Goal: Task Accomplishment & Management: Manage account settings

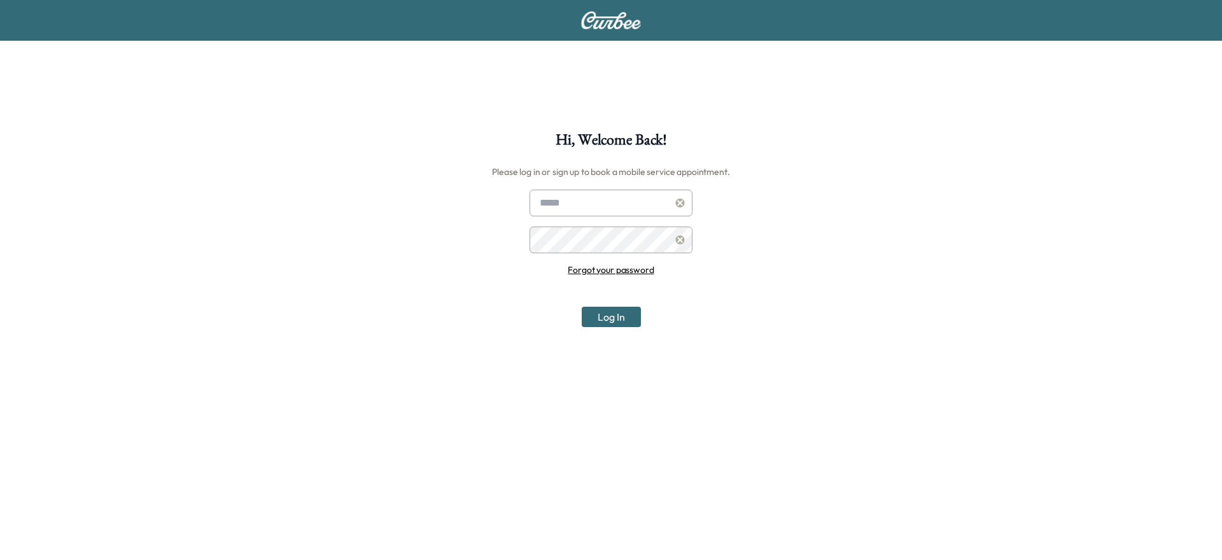
type input "**********"
click at [620, 318] on button "Log In" at bounding box center [611, 317] width 59 height 20
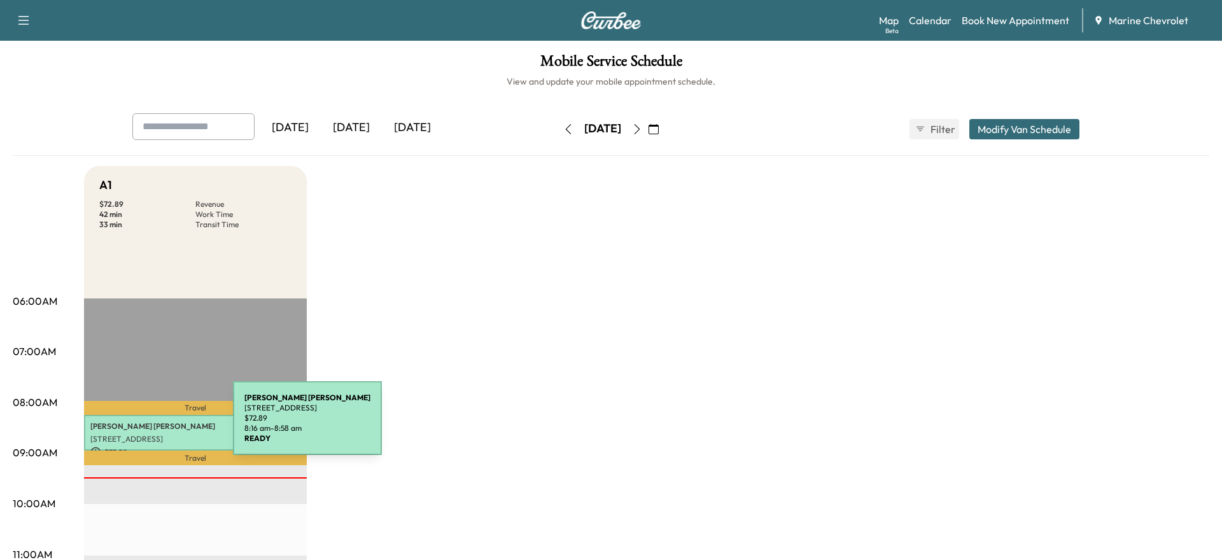
click at [137, 426] on p "[PERSON_NAME]" at bounding box center [195, 426] width 210 height 10
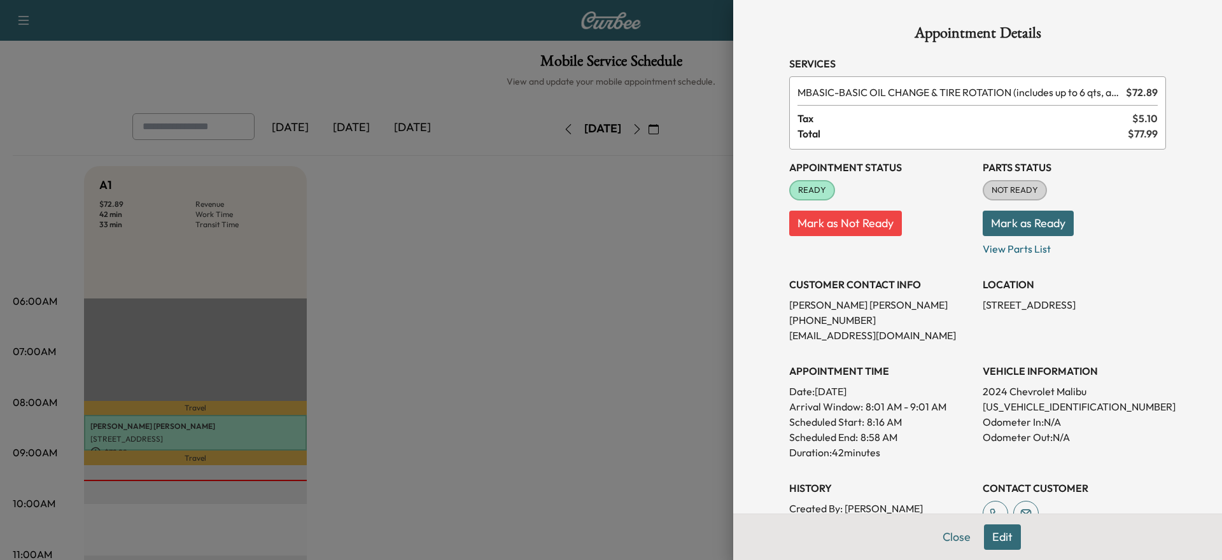
click at [459, 431] on div at bounding box center [611, 280] width 1222 height 560
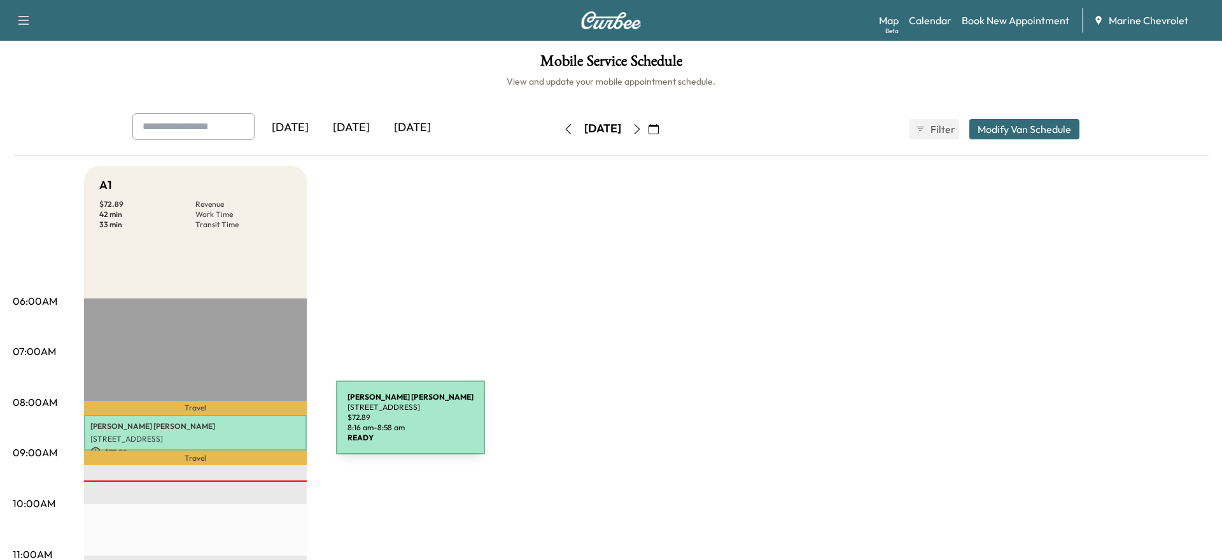
click at [240, 425] on p "[PERSON_NAME]" at bounding box center [195, 426] width 210 height 10
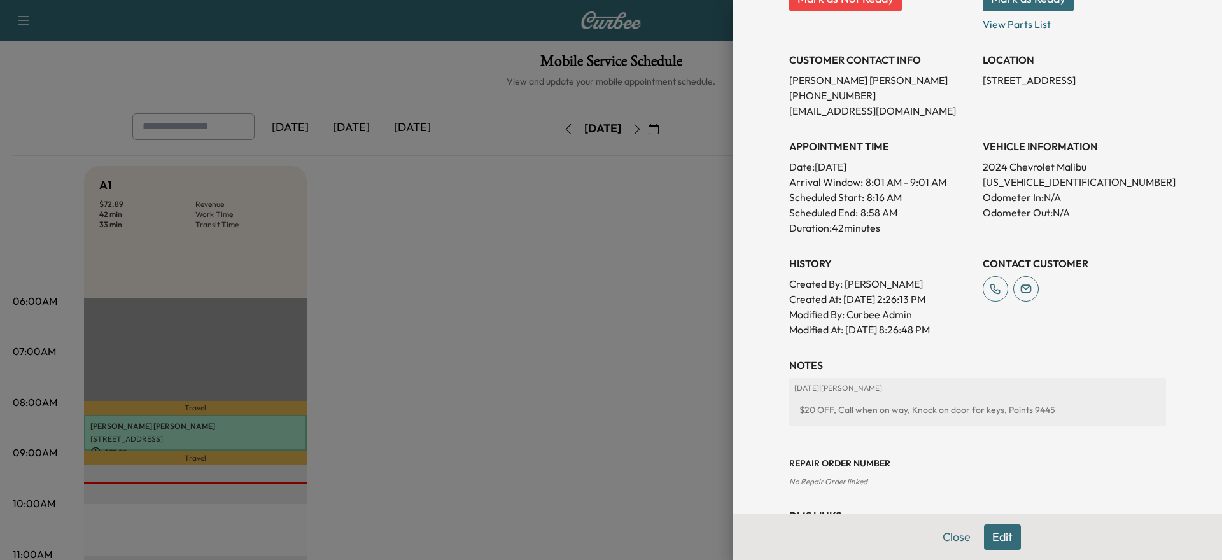
scroll to position [283, 0]
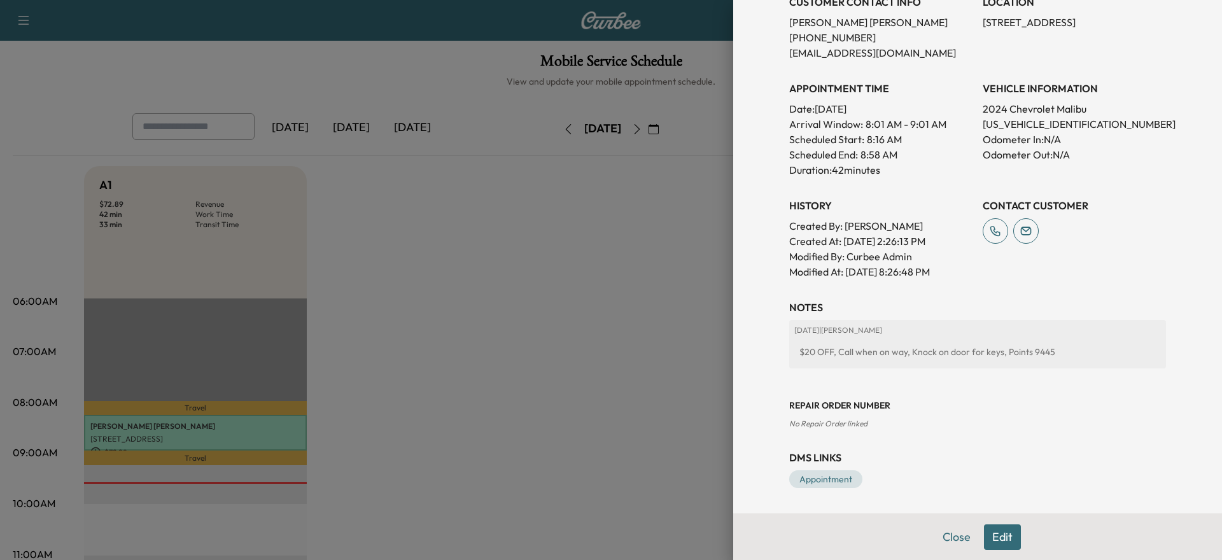
click at [995, 532] on button "Edit" at bounding box center [1002, 536] width 37 height 25
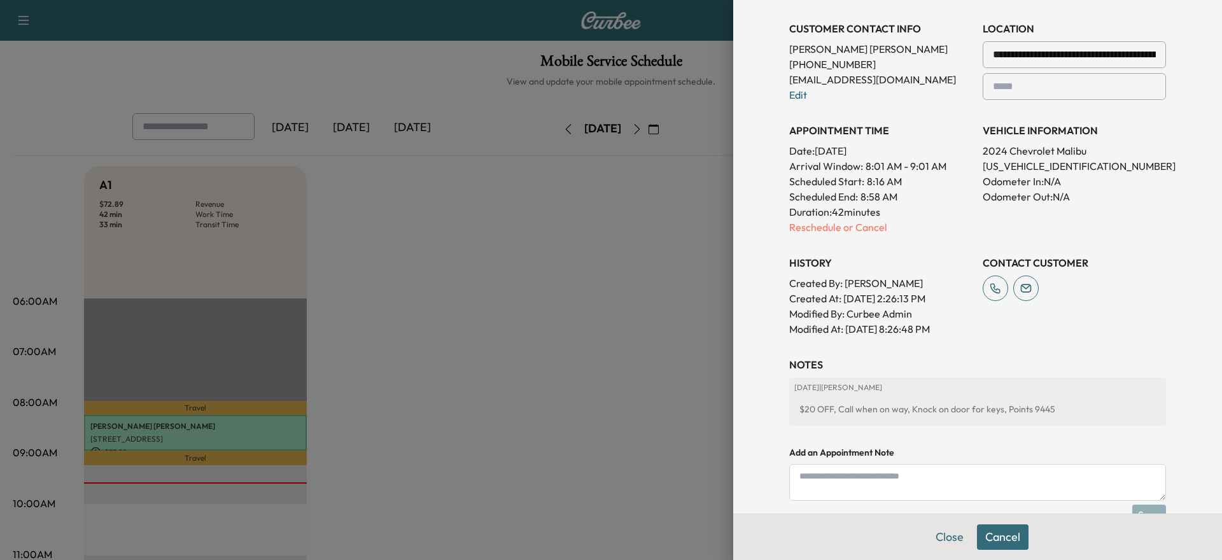
scroll to position [309, 0]
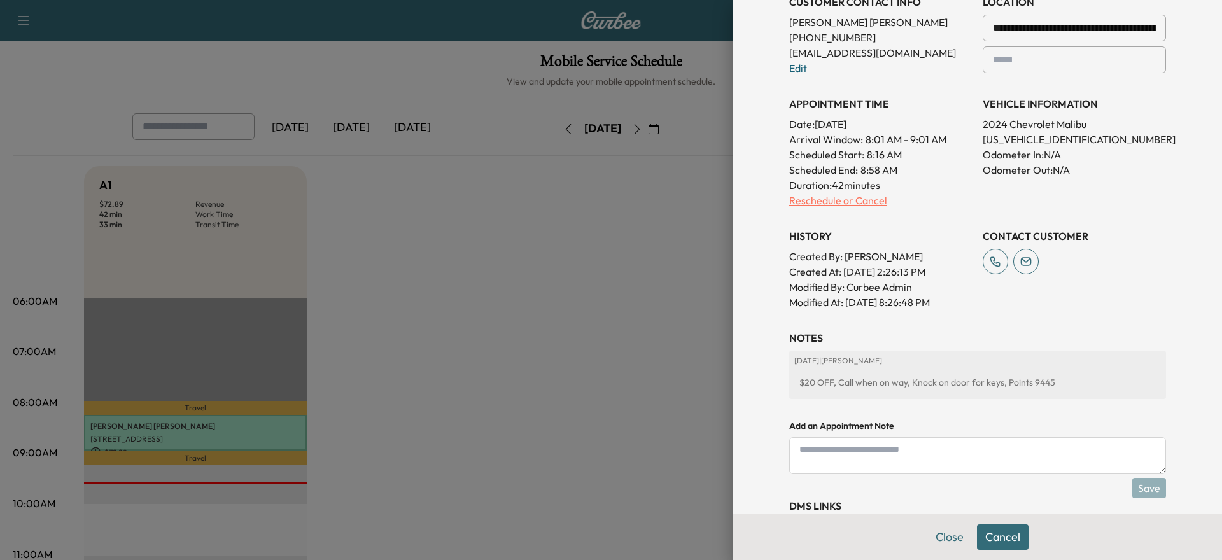
click at [865, 204] on p "Reschedule or Cancel" at bounding box center [880, 200] width 183 height 15
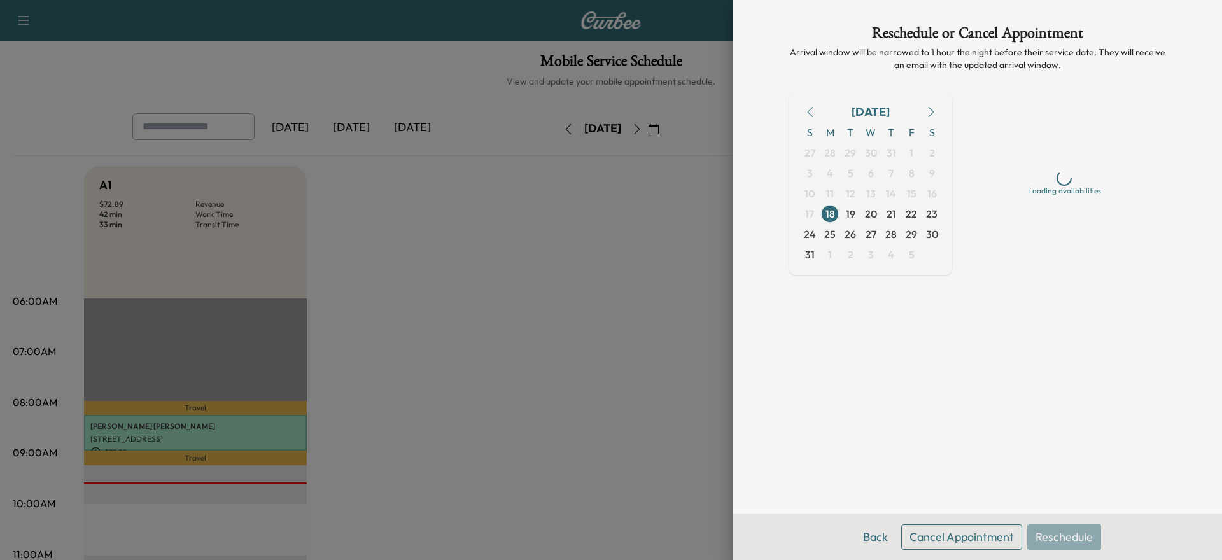
scroll to position [0, 0]
click at [1002, 539] on button "Cancel Appointment" at bounding box center [961, 536] width 121 height 25
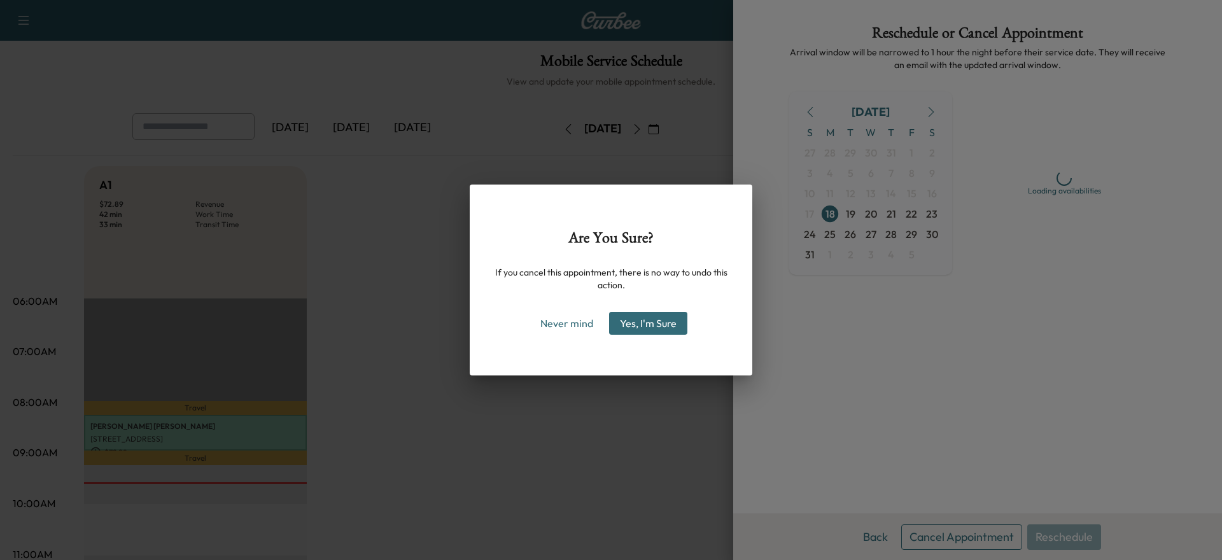
click at [627, 319] on button "Yes, I'm Sure" at bounding box center [648, 323] width 78 height 23
